Goal: Information Seeking & Learning: Learn about a topic

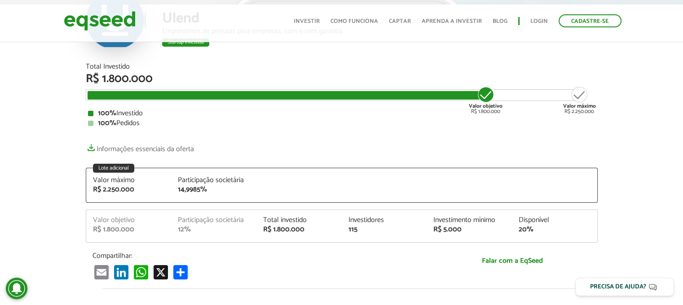
click at [350, 106] on div "Total Investido R$ 1.800.000 Valor objetivo R$ 1.800.000 Valor máximo R$ 2.250.…" at bounding box center [342, 95] width 512 height 64
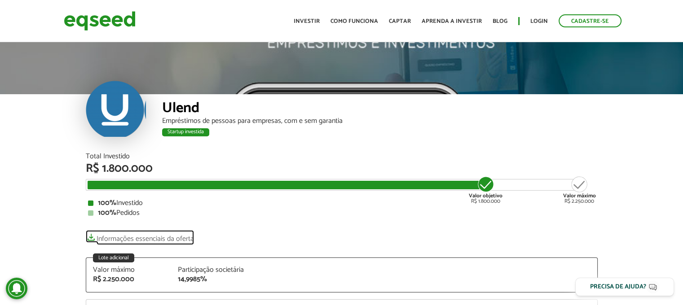
click at [178, 238] on link "Informações essenciais da oferta" at bounding box center [140, 236] width 108 height 13
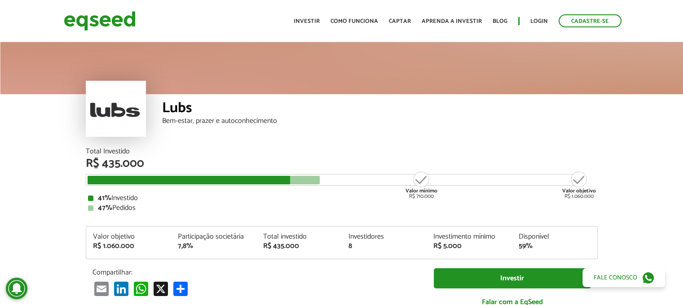
scroll to position [180, 0]
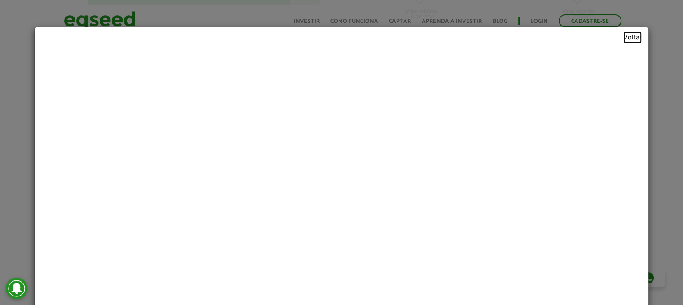
click at [630, 35] on link "Voltar" at bounding box center [632, 37] width 18 height 7
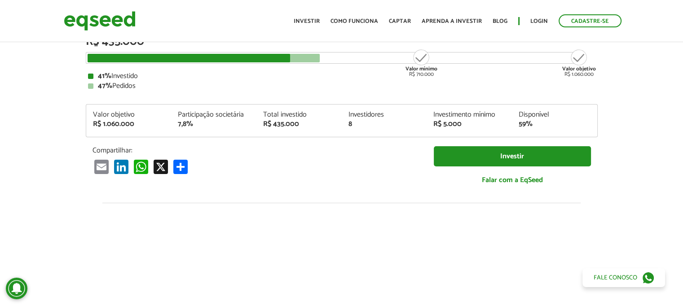
scroll to position [0, 0]
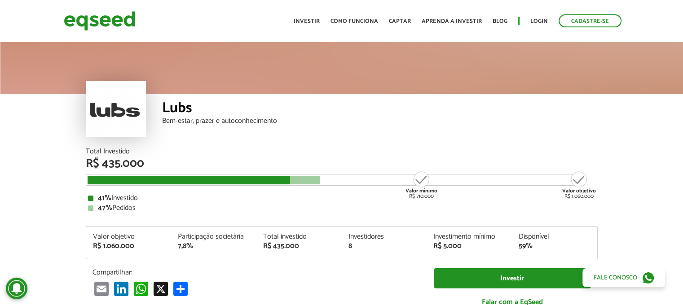
click at [136, 160] on div "R$ 435.000" at bounding box center [342, 164] width 512 height 12
drag, startPoint x: 142, startPoint y: 213, endPoint x: 105, endPoint y: 211, distance: 36.4
click at [105, 211] on div "Total Investido R$ 435.000 Valor mínimo R$ 710.000 Valor objetivo R$ 1.060.000 …" at bounding box center [342, 232] width 512 height 168
click at [251, 202] on div "41% Investido 47% Pedidos" at bounding box center [341, 203] width 507 height 17
click at [258, 190] on div "Total Investido R$ 435.000 Valor mínimo R$ 710.000 Valor objetivo R$ 1.060.000 …" at bounding box center [342, 180] width 512 height 64
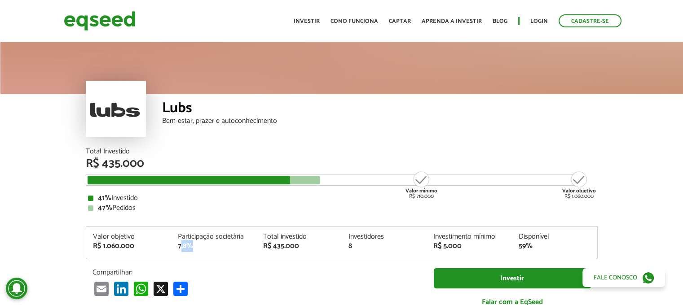
drag, startPoint x: 181, startPoint y: 250, endPoint x: 205, endPoint y: 244, distance: 23.9
click at [199, 244] on div "7,8%" at bounding box center [214, 246] width 72 height 7
click at [219, 256] on div "Valor objetivo R$ 1.060.000 Participação societária 7,8% Total investido R$ 435…" at bounding box center [341, 246] width 511 height 26
click at [196, 245] on div "7,8%" at bounding box center [214, 246] width 72 height 7
drag, startPoint x: 188, startPoint y: 245, endPoint x: 167, endPoint y: 245, distance: 21.5
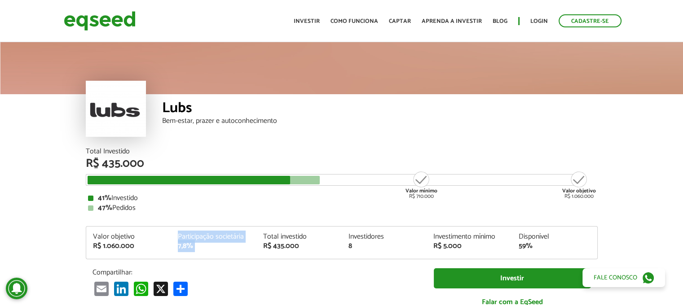
click at [167, 245] on div "Valor objetivo R$ 1.060.000 Participação societária 7,8% Total investido R$ 435…" at bounding box center [341, 246] width 511 height 26
click at [352, 252] on div "Valor objetivo R$ 1.060.000 Participação societária 7,8% Total investido R$ 435…" at bounding box center [341, 246] width 511 height 26
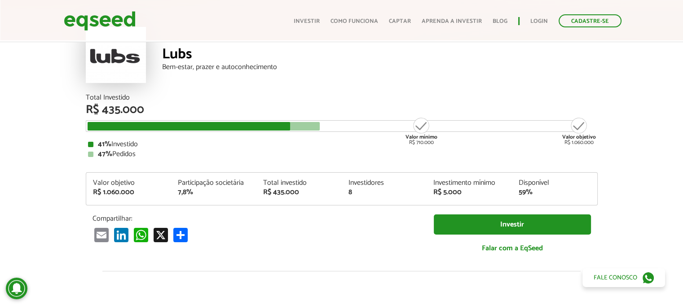
scroll to position [45, 0]
